Goal: Check status: Check status

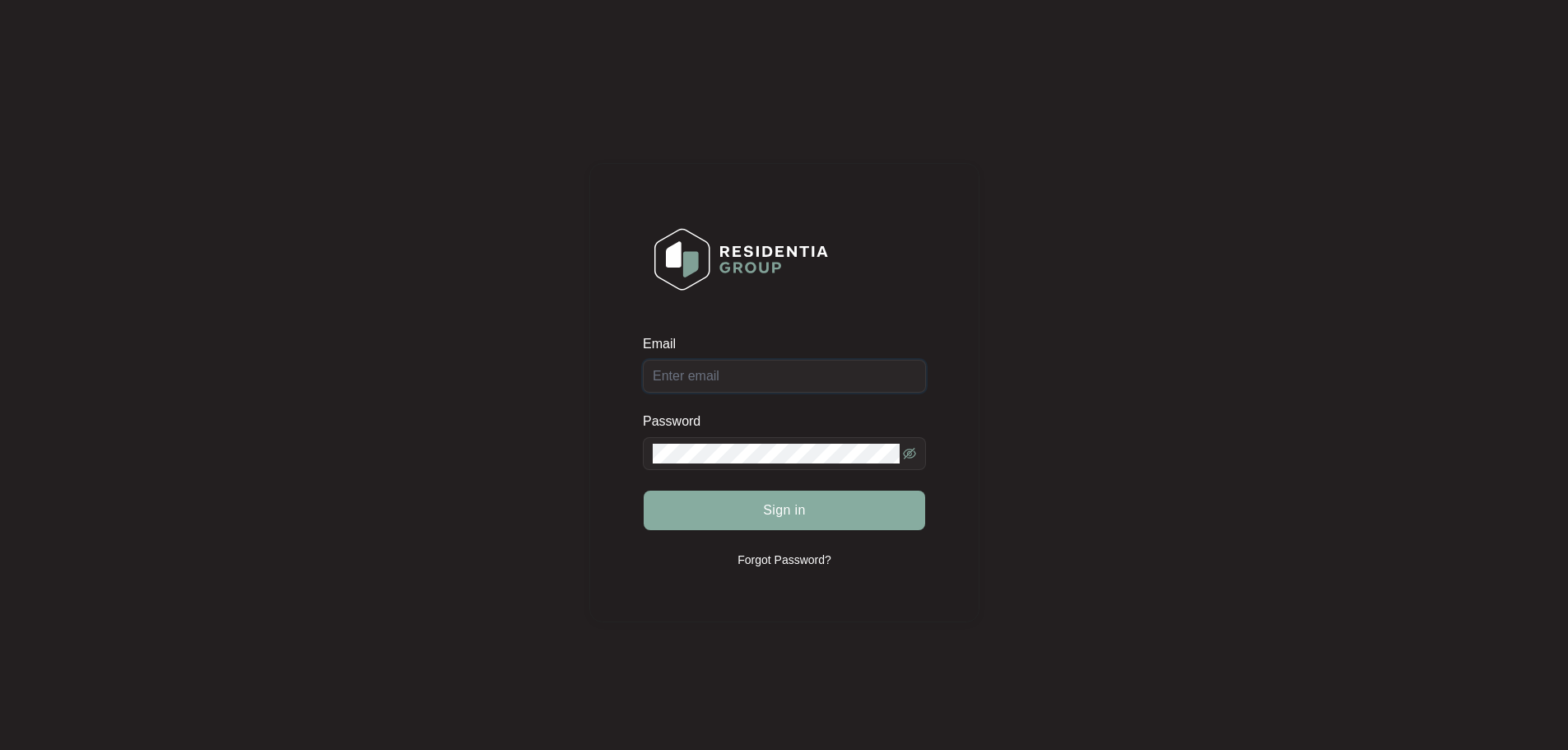
type input "[EMAIL_ADDRESS][DOMAIN_NAME]"
click at [757, 510] on button "Sign in" at bounding box center [784, 510] width 281 height 39
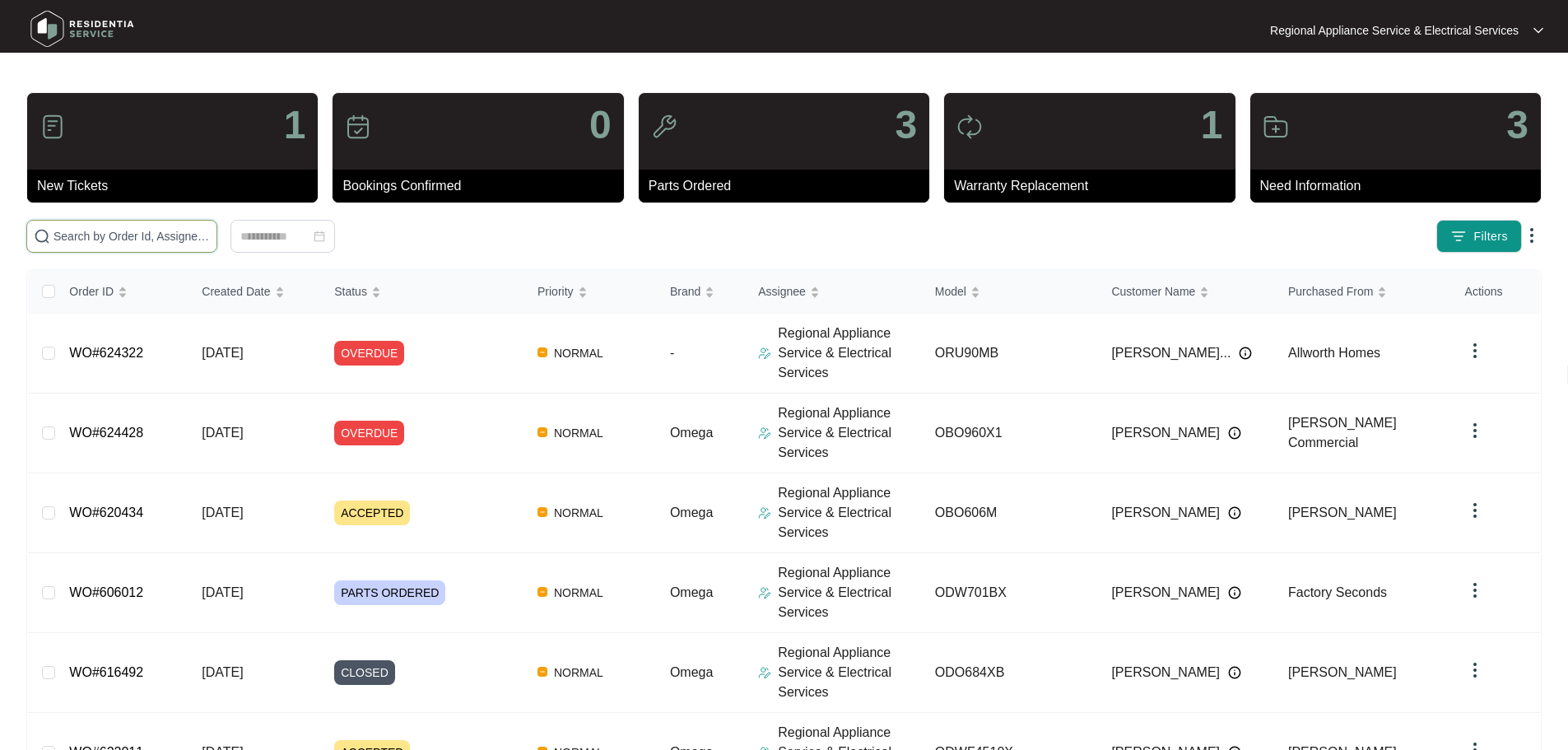
click at [210, 242] on input "text" at bounding box center [131, 235] width 157 height 18
paste input "623433"
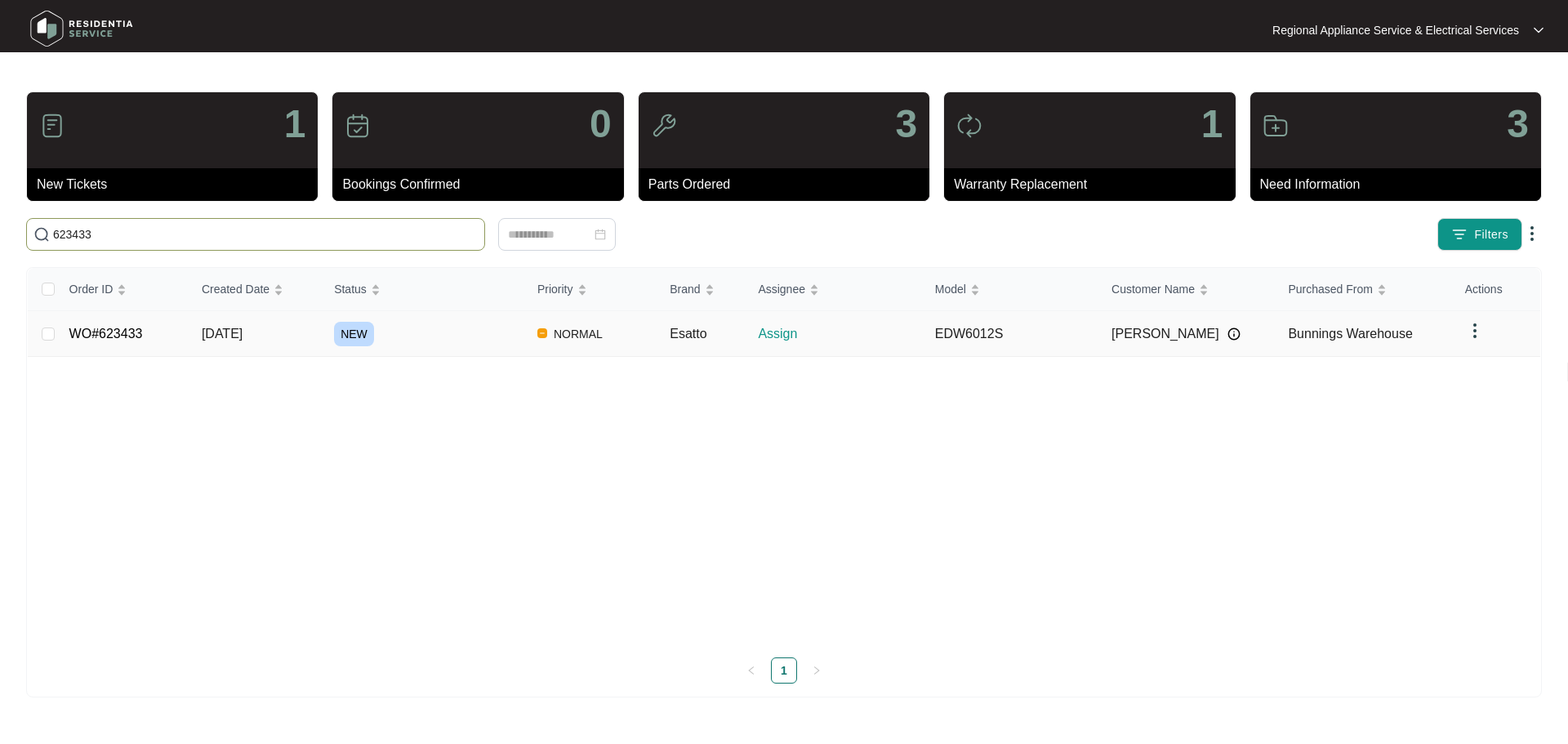
type input "623433"
click at [137, 336] on link "WO#623433" at bounding box center [106, 333] width 73 height 14
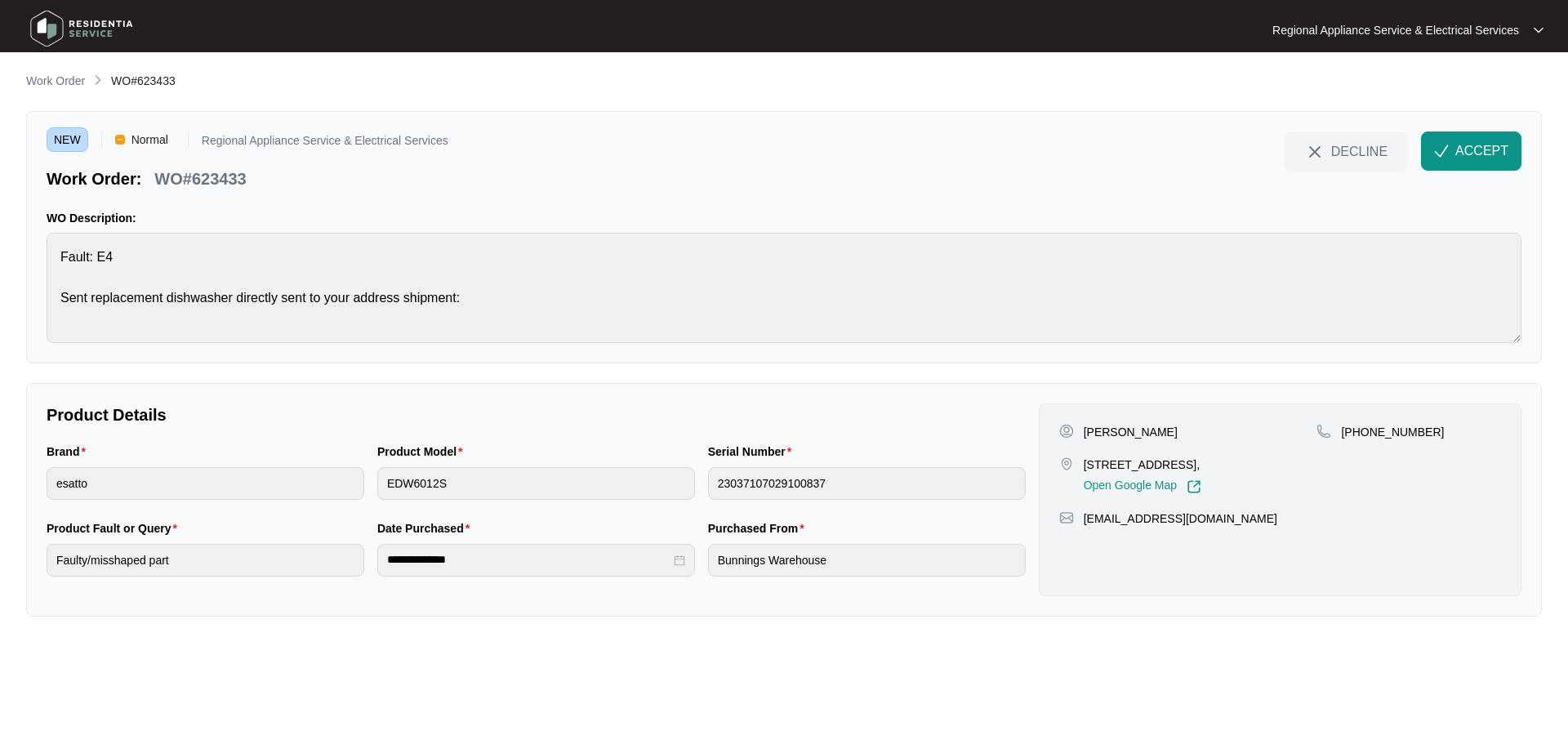
click at [1496, 125] on div "NEW Normal Regional Appliance Service & Electrical Services Work Order: WO#6234…" at bounding box center [784, 236] width 1516 height 252
click at [1474, 139] on button "ACCEPT" at bounding box center [1471, 151] width 100 height 39
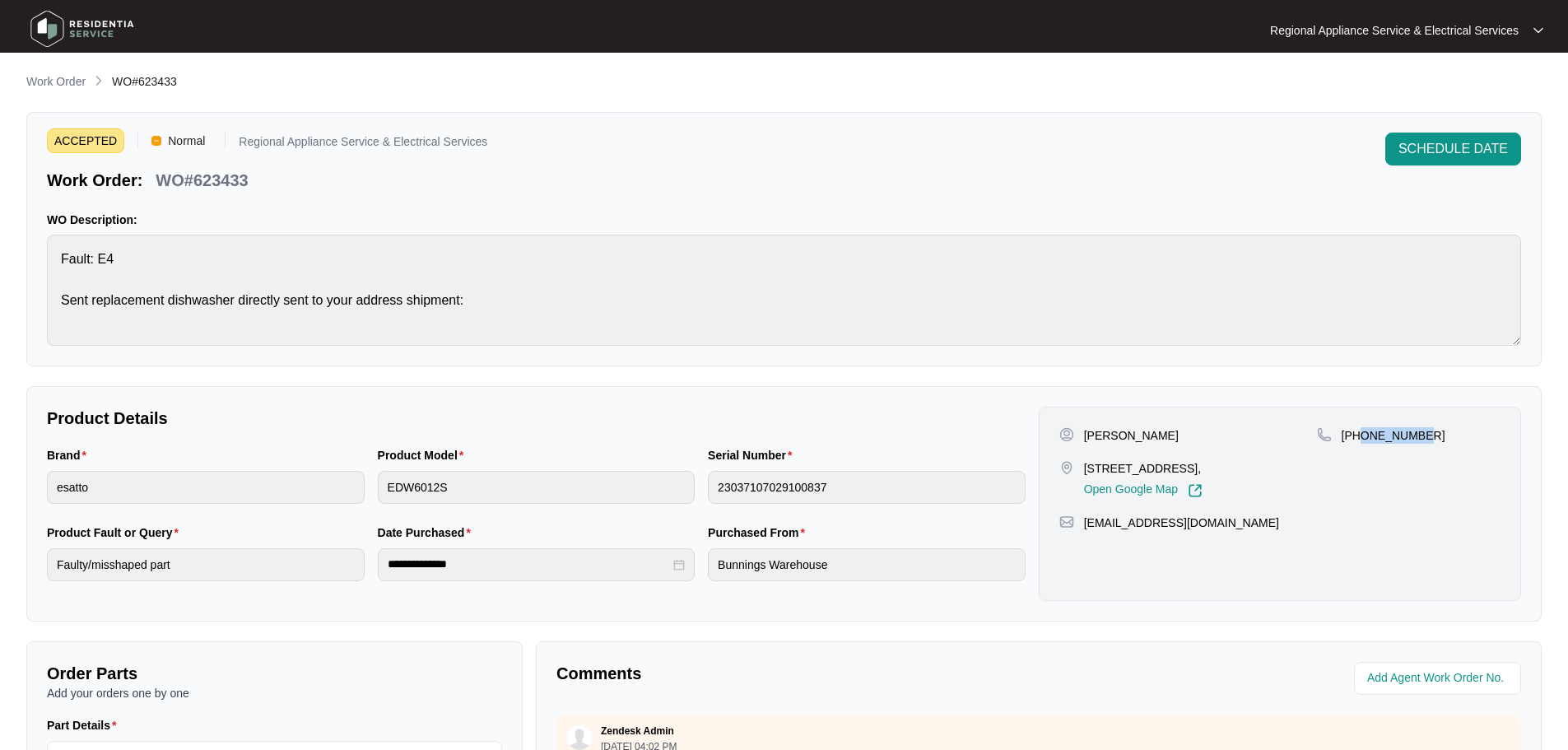
drag, startPoint x: 1419, startPoint y: 437, endPoint x: 1360, endPoint y: 445, distance: 59.5
click at [1360, 445] on div "[PHONE_NUMBER]" at bounding box center [1409, 463] width 184 height 71
copy p "422109290"
